Goal: Task Accomplishment & Management: Manage account settings

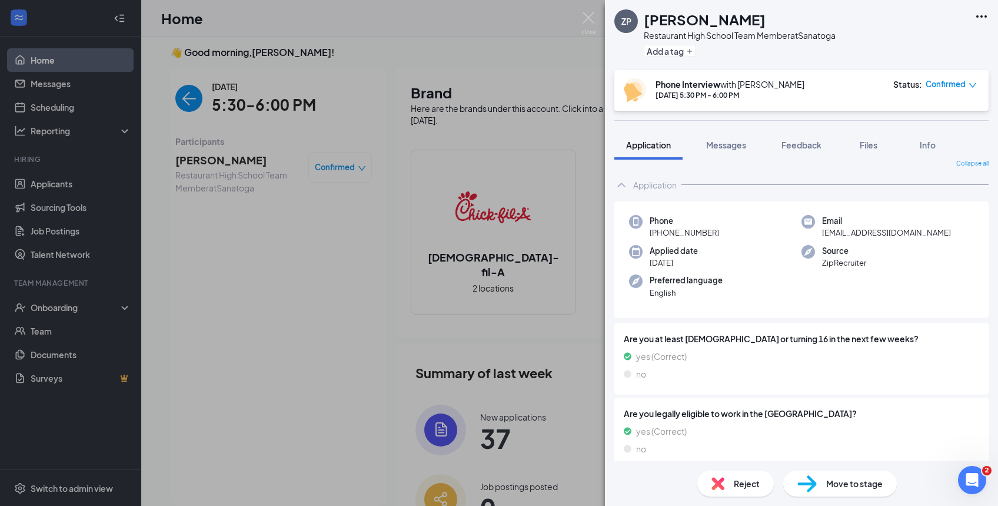
scroll to position [11, 0]
click at [725, 141] on span "Messages" at bounding box center [726, 145] width 40 height 11
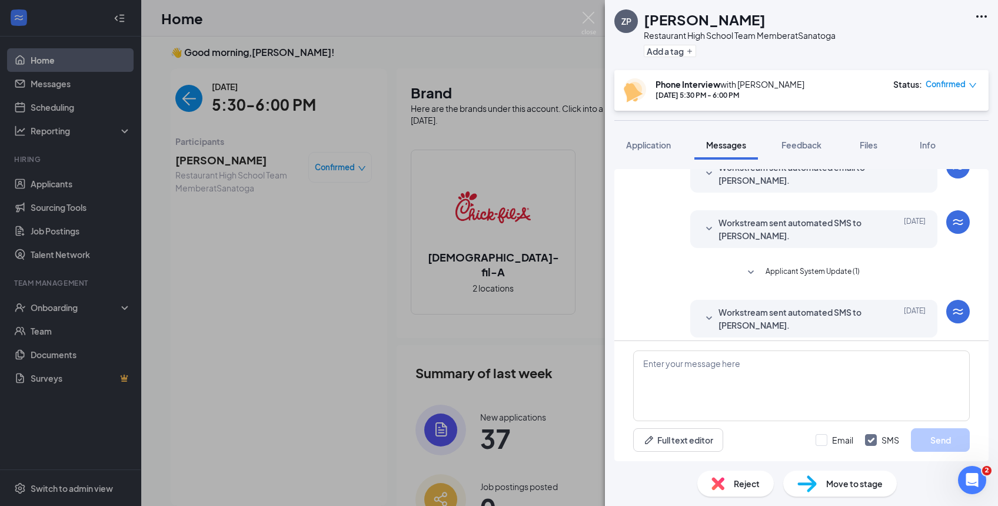
scroll to position [377, 0]
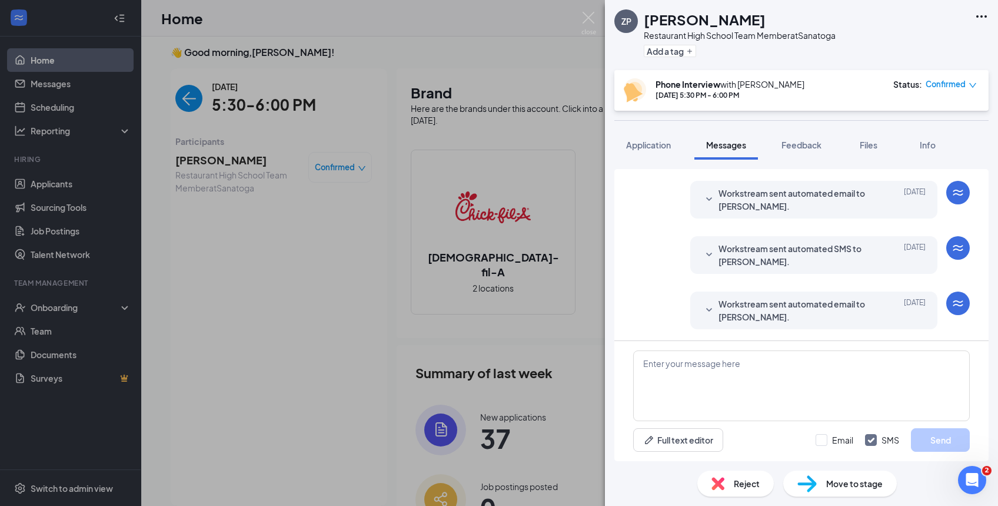
click at [804, 142] on span "Feedback" at bounding box center [802, 145] width 40 height 11
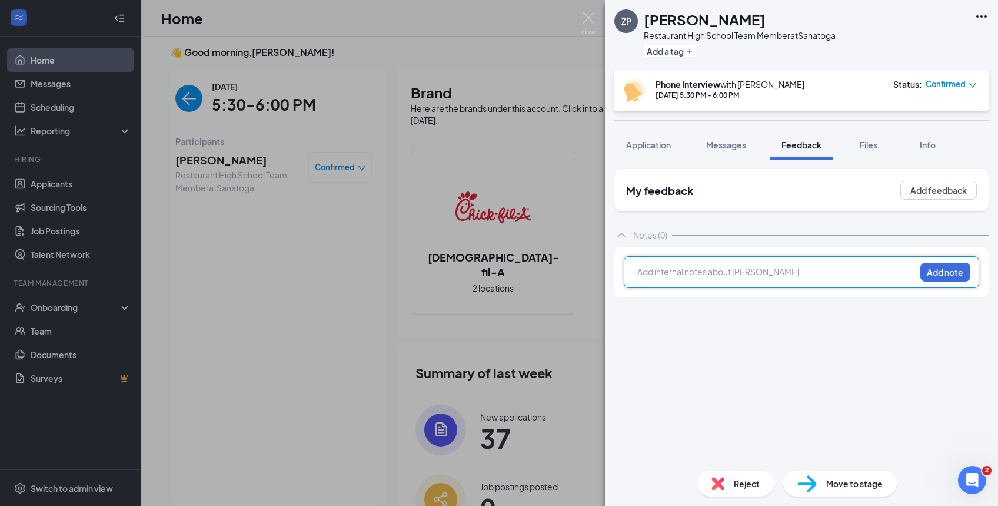
click at [697, 273] on div at bounding box center [776, 271] width 277 height 12
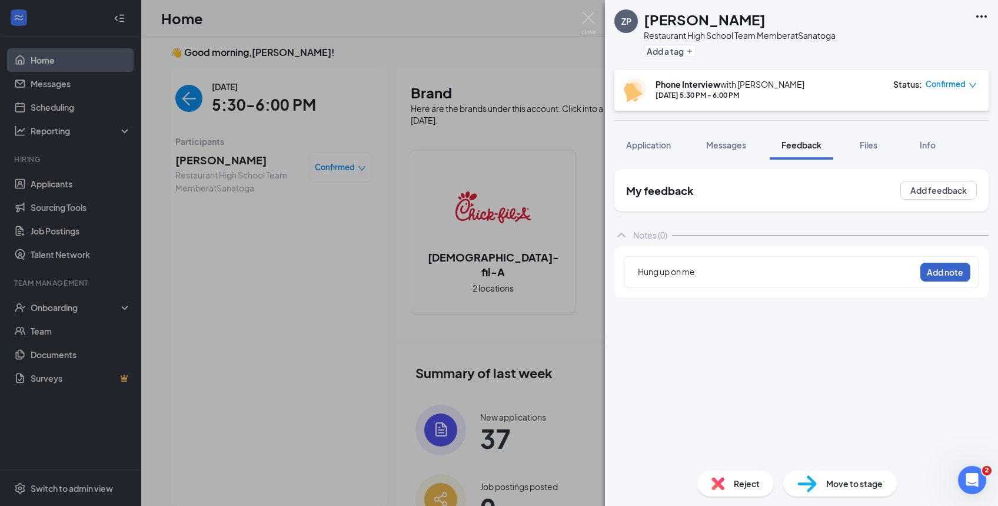
click at [942, 272] on button "Add note" at bounding box center [946, 272] width 50 height 19
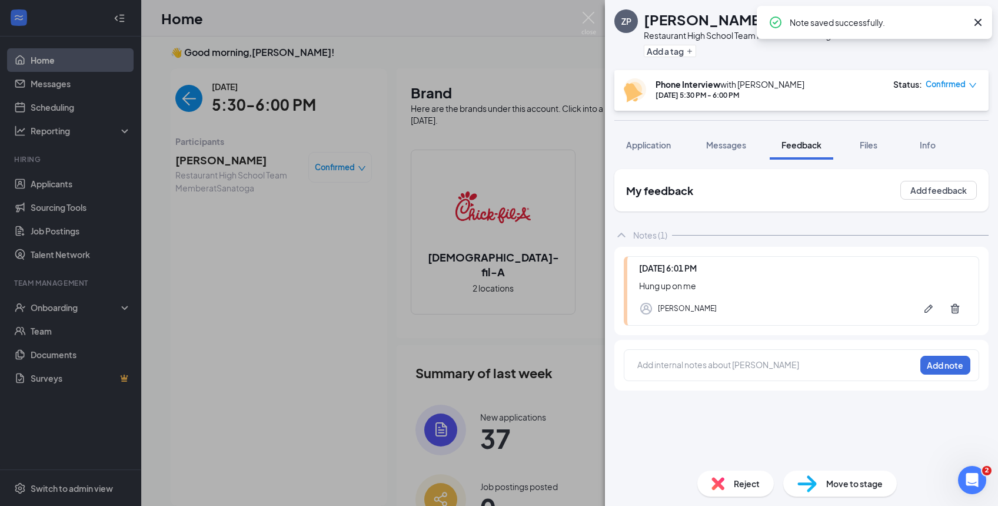
click at [743, 482] on span "Reject" at bounding box center [747, 483] width 26 height 13
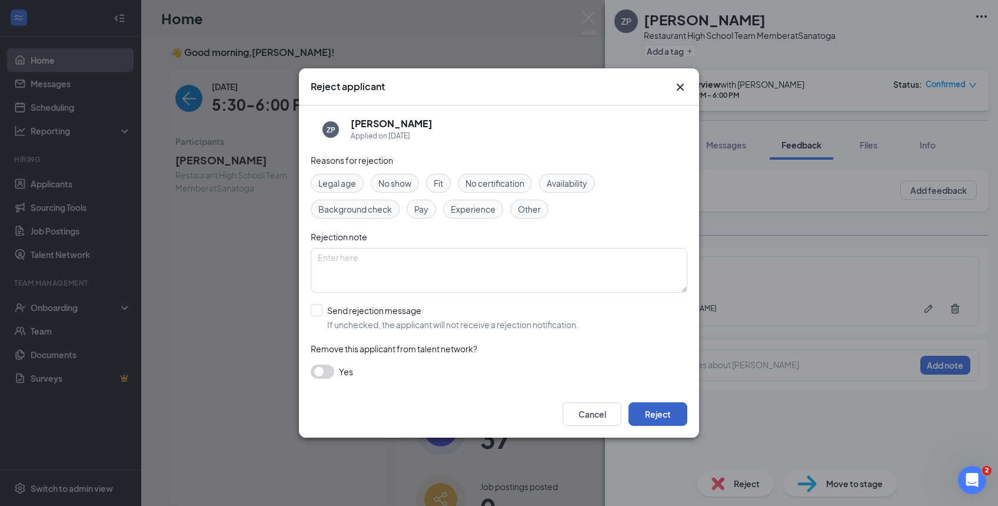
click at [650, 413] on button "Reject" at bounding box center [658, 414] width 59 height 24
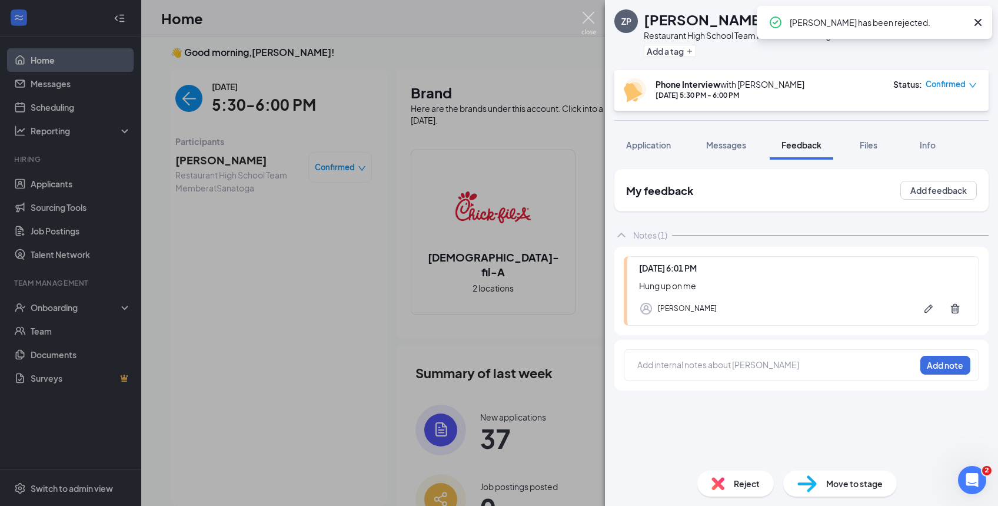
click at [585, 22] on img at bounding box center [589, 23] width 15 height 23
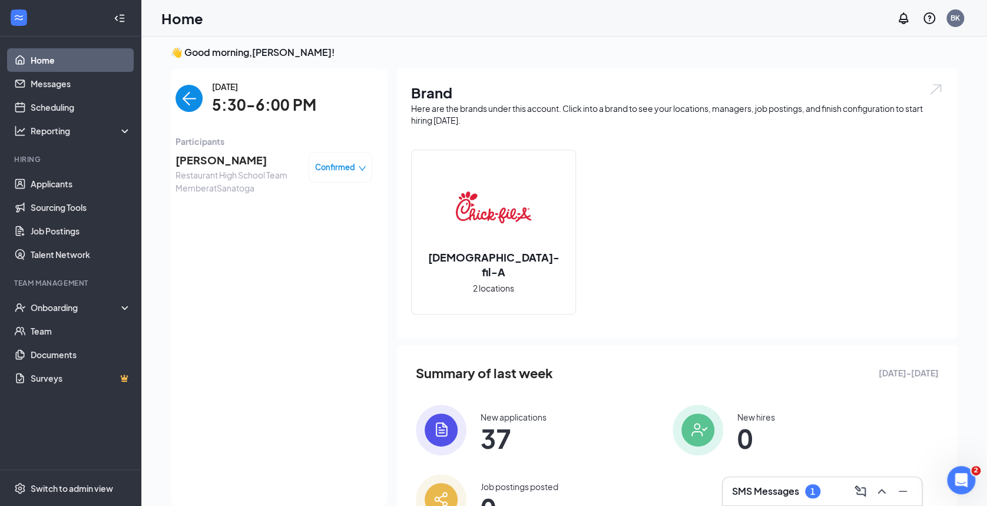
click at [195, 92] on img "back-button" at bounding box center [188, 98] width 27 height 27
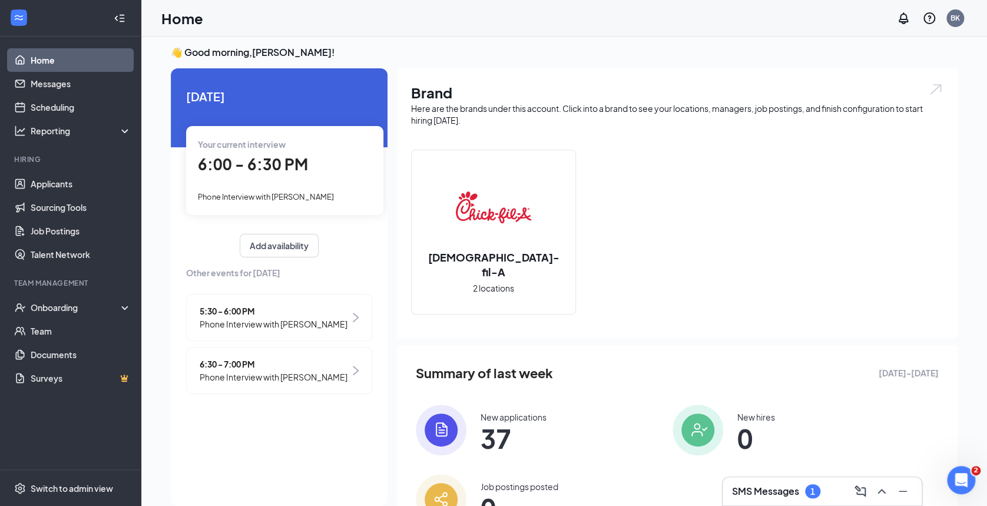
click at [319, 201] on div "Phone Interview with [PERSON_NAME]" at bounding box center [285, 196] width 174 height 13
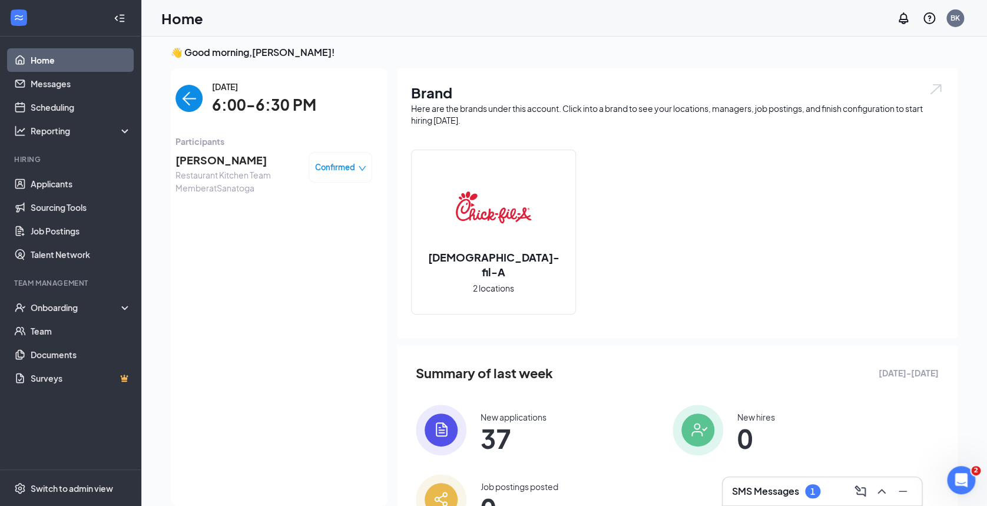
click at [769, 489] on h3 "SMS Messages" at bounding box center [765, 490] width 67 height 13
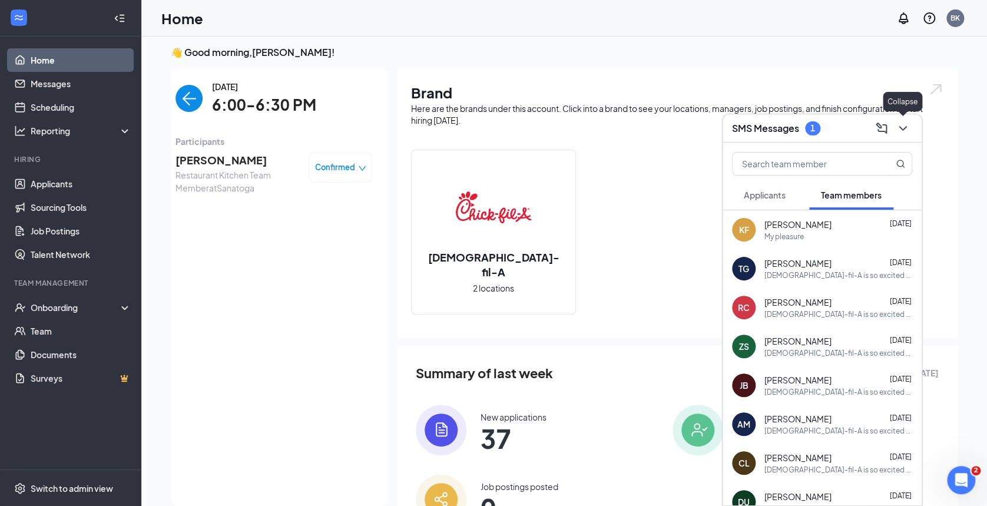
click at [904, 127] on icon "ChevronDown" at bounding box center [902, 128] width 8 height 5
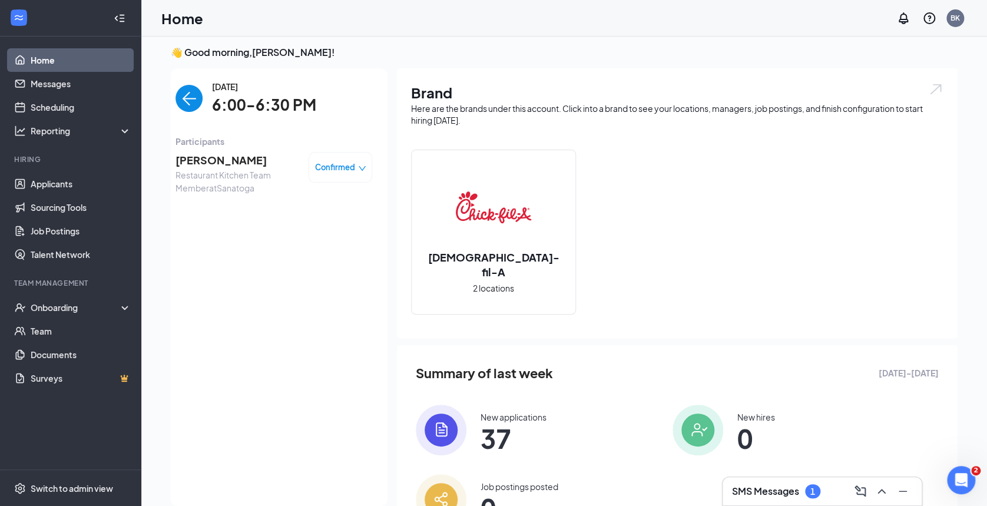
click at [232, 161] on span "[PERSON_NAME]" at bounding box center [237, 160] width 124 height 16
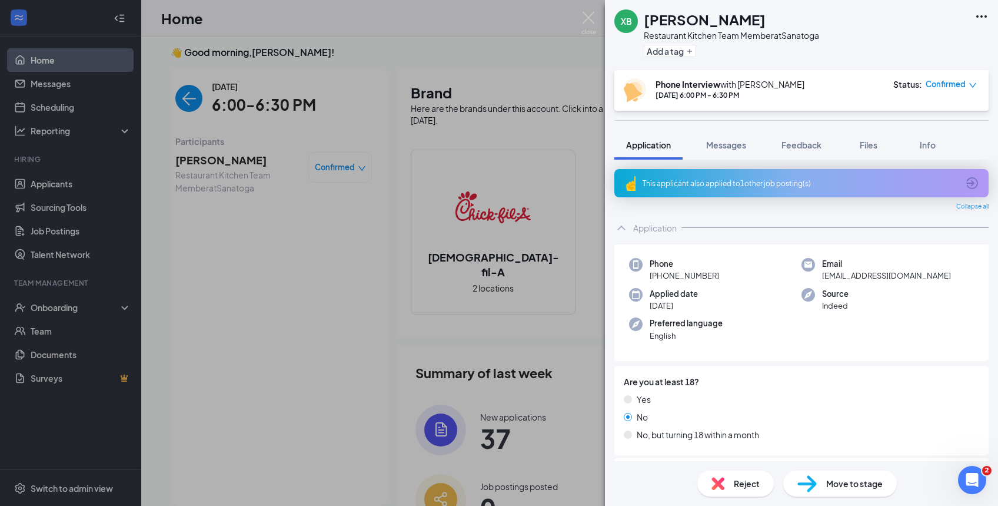
click at [732, 179] on div "This applicant also applied to 1 other job posting(s)" at bounding box center [801, 183] width 316 height 10
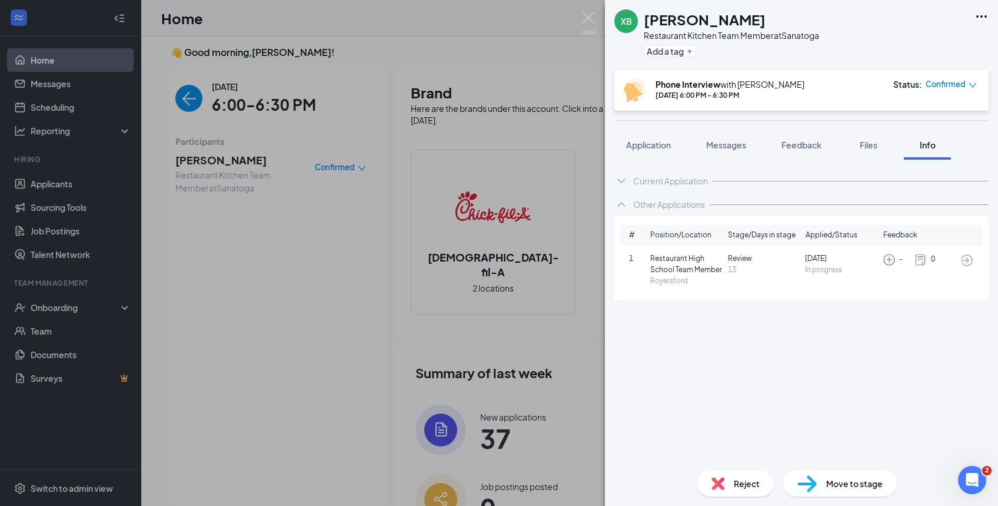
click at [647, 141] on span "Application" at bounding box center [648, 145] width 45 height 11
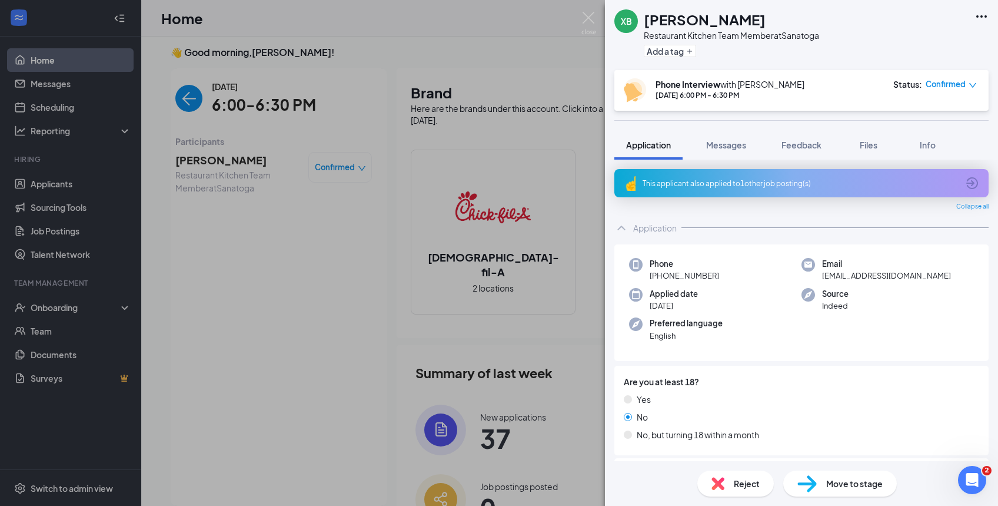
click at [711, 184] on div "This applicant also applied to 1 other job posting(s)" at bounding box center [801, 183] width 316 height 10
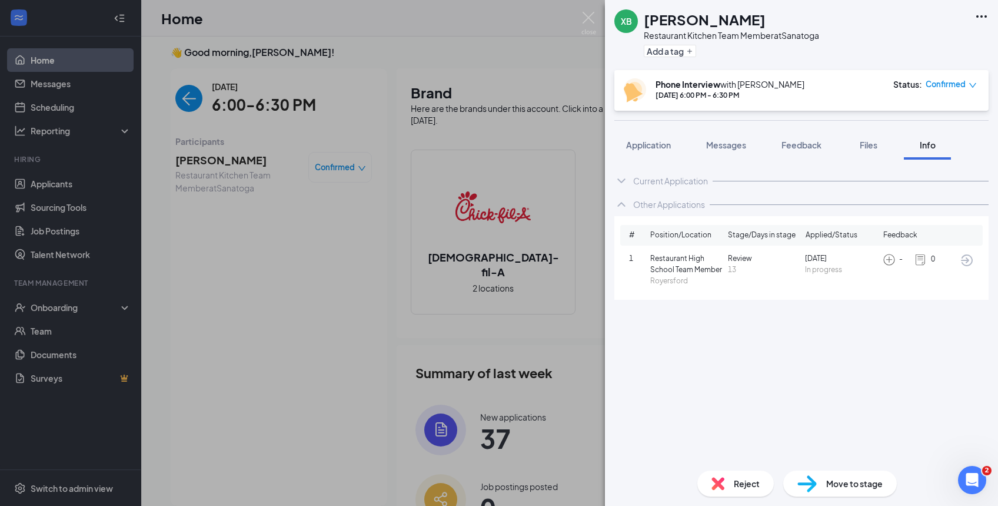
click at [343, 257] on div "XB [PERSON_NAME] Restaurant Kitchen Team Member at Sanatoga Add a tag Phone Int…" at bounding box center [499, 253] width 998 height 506
